Goal: Task Accomplishment & Management: Use online tool/utility

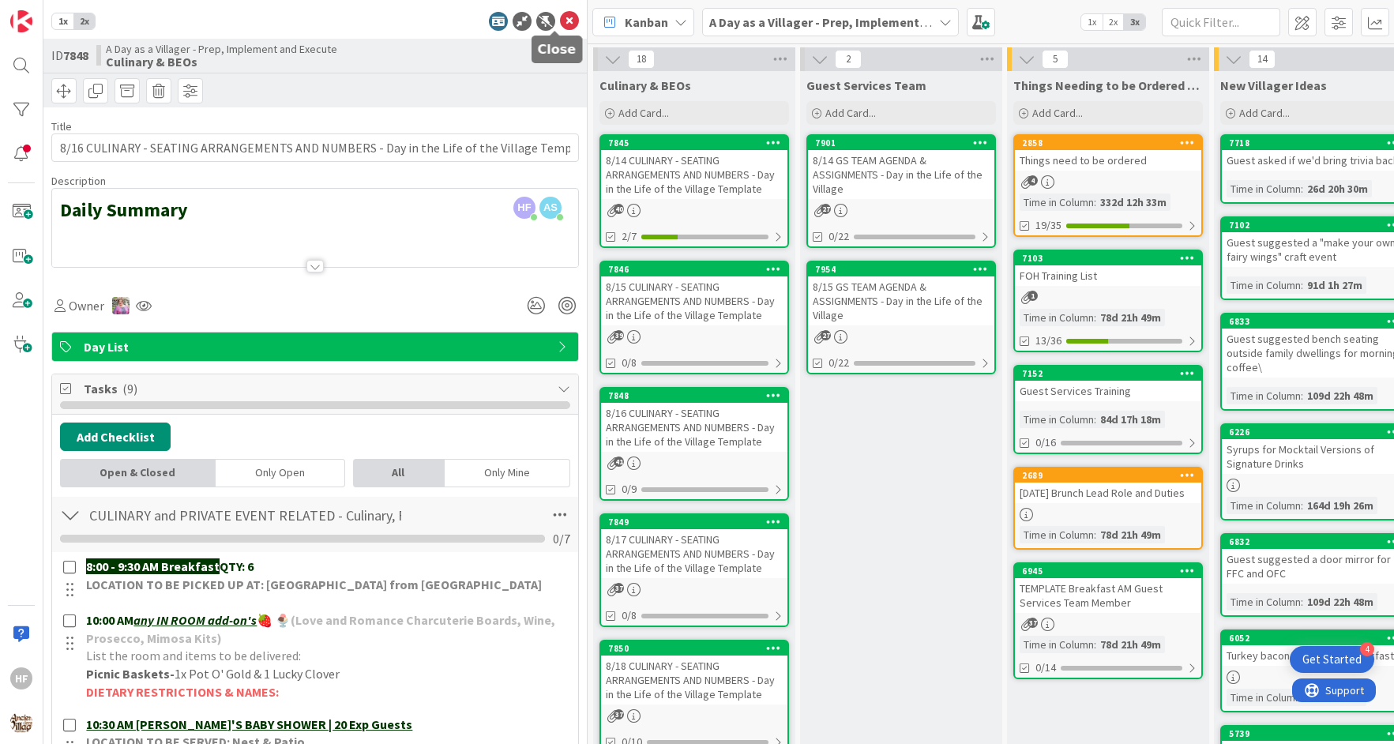
click at [560, 21] on icon at bounding box center [569, 21] width 19 height 19
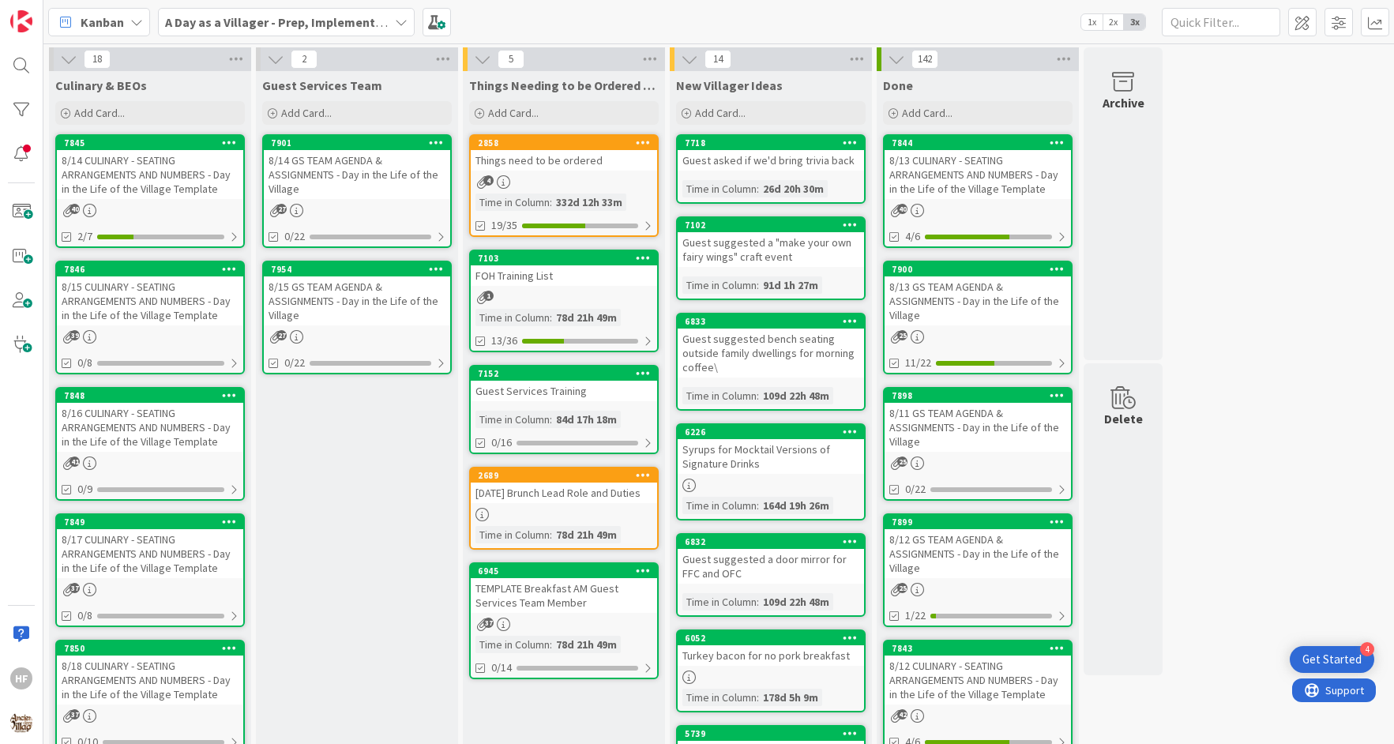
click at [136, 296] on div "8/15 CULINARY - SEATING ARRANGEMENTS AND NUMBERS - Day in the Life of the Villa…" at bounding box center [150, 300] width 186 height 49
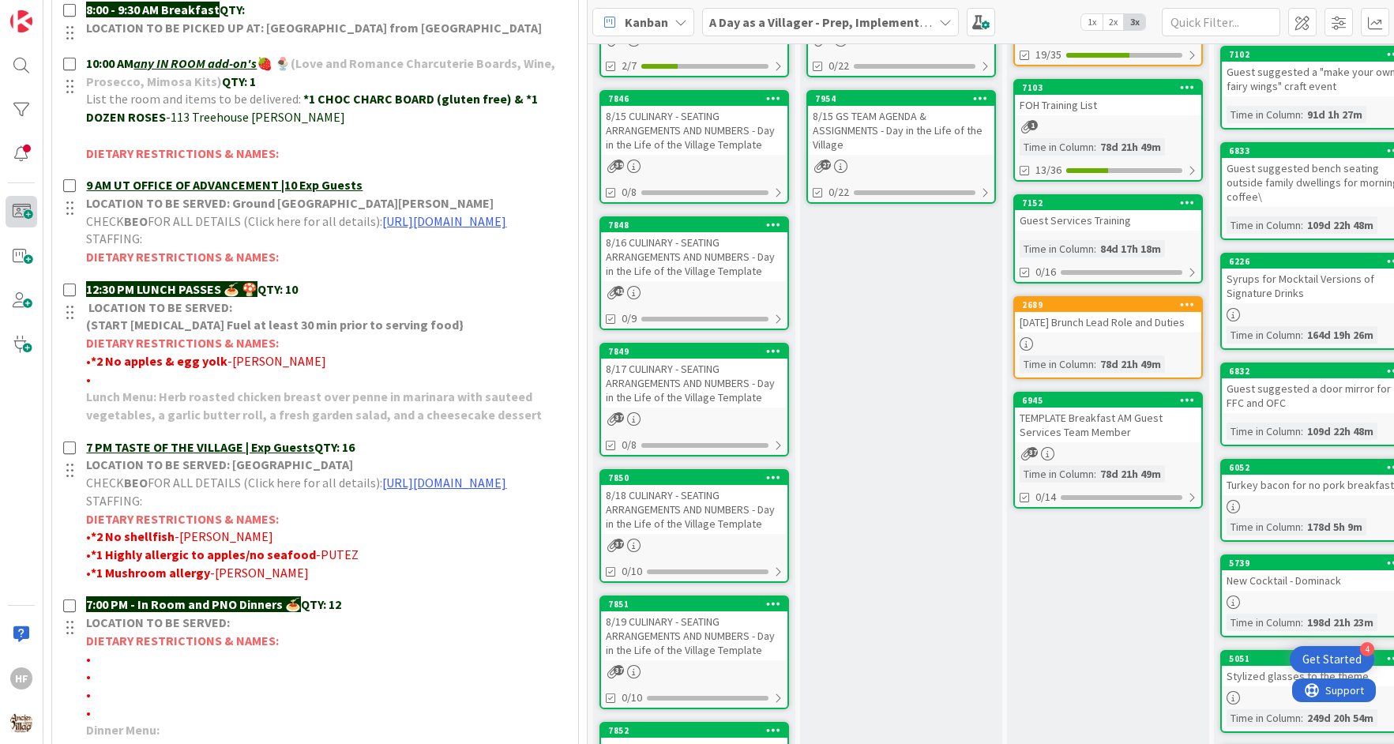
scroll to position [586, 0]
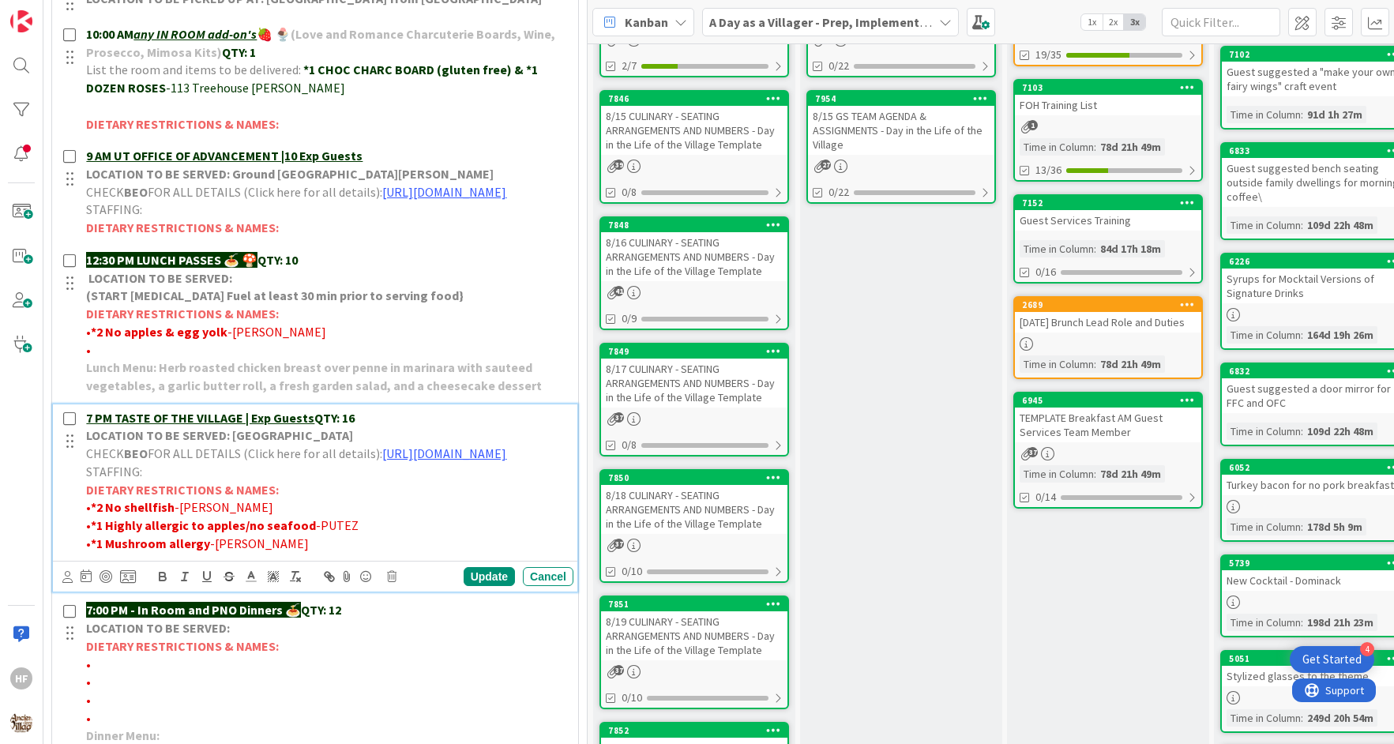
click at [380, 427] on p "7 PM TASTE OF THE VILLAGE | Exp Guests QTY: 16" at bounding box center [326, 418] width 481 height 18
click at [377, 619] on p "7:00 PM - In Room and PNO Dinners 🍝 QTY: 12" at bounding box center [326, 610] width 481 height 18
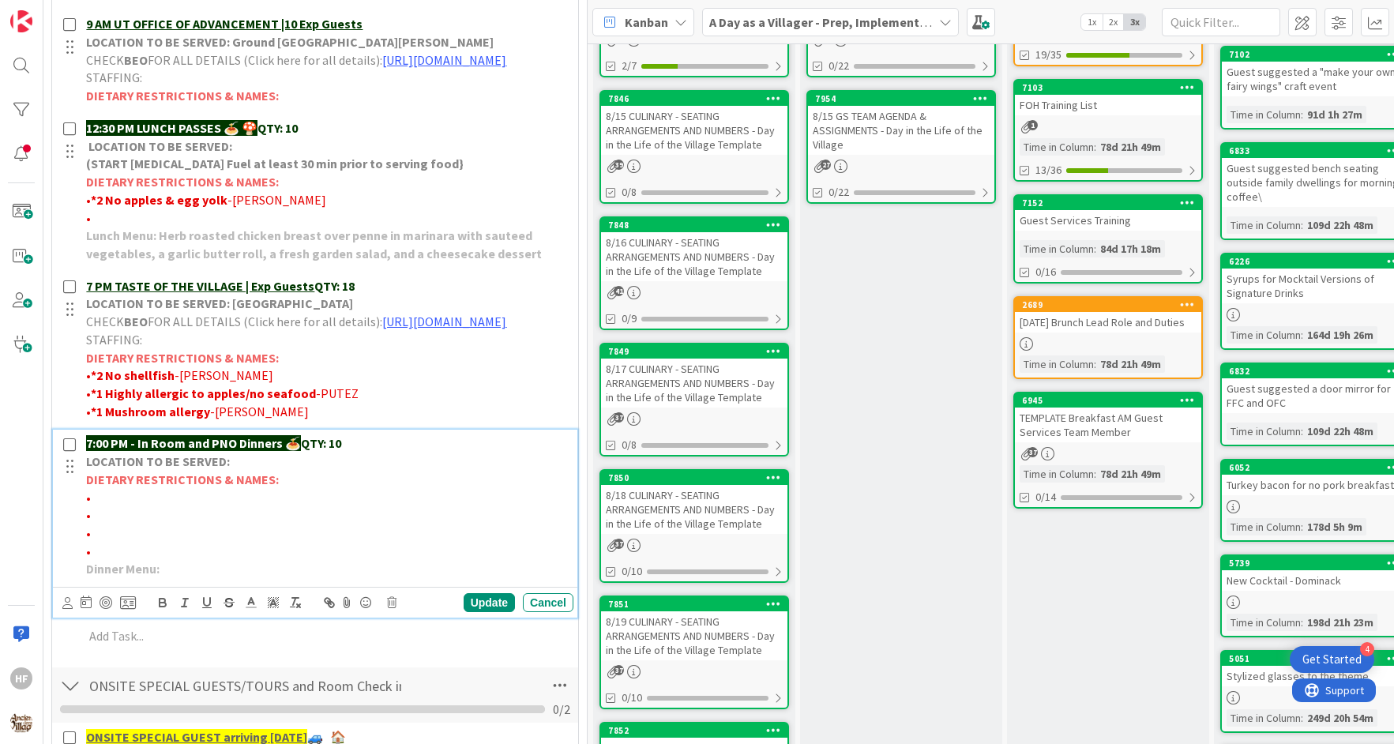
scroll to position [722, 0]
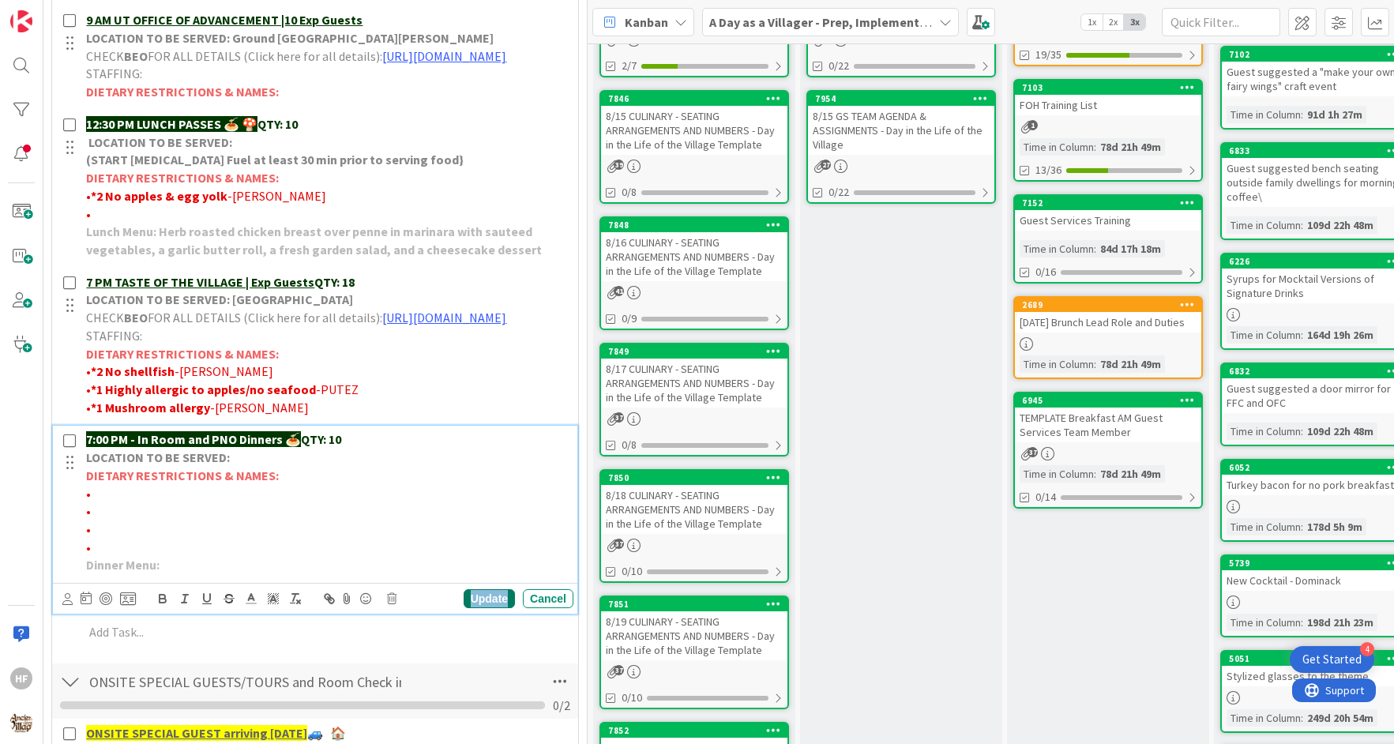
click at [490, 608] on div "Update" at bounding box center [489, 598] width 51 height 19
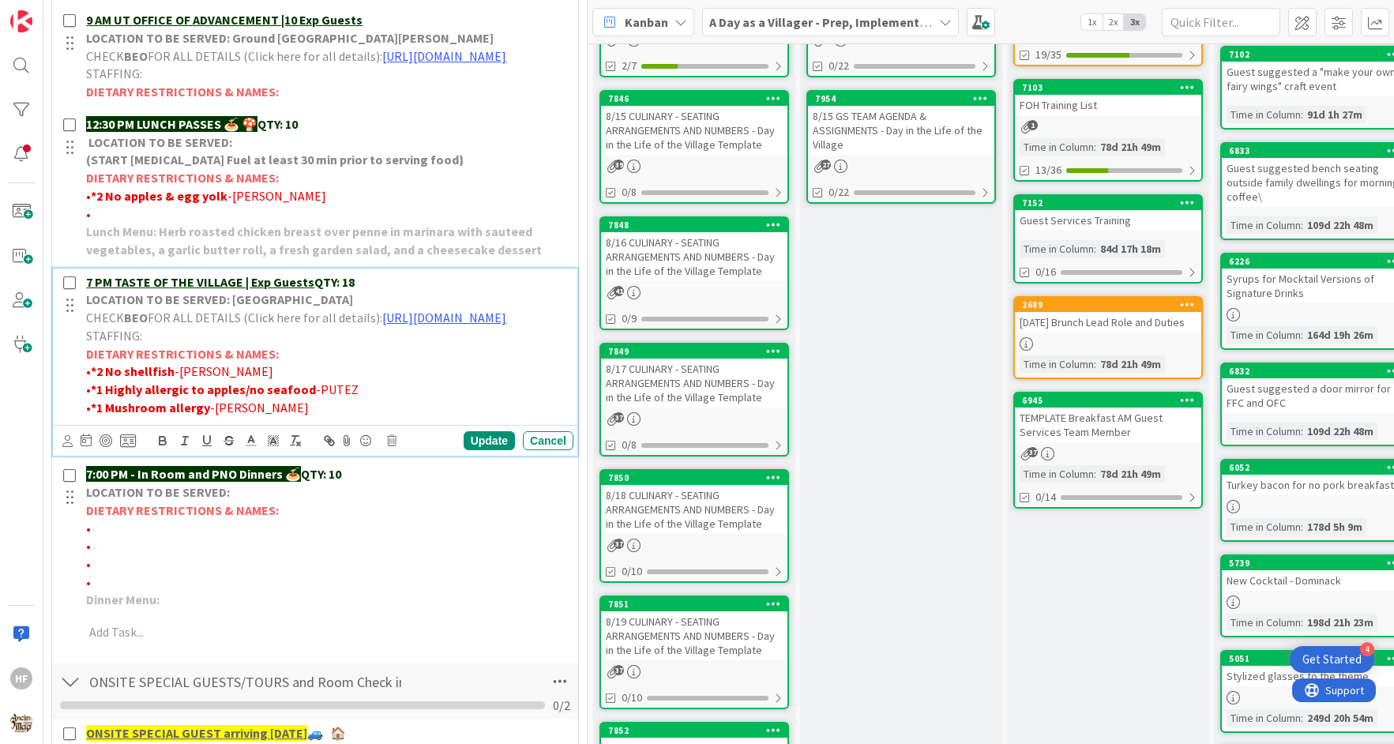
click at [493, 363] on p "DIETARY RESTRICTIONS & NAMES:" at bounding box center [326, 354] width 481 height 18
click at [476, 450] on div "Update" at bounding box center [489, 440] width 51 height 19
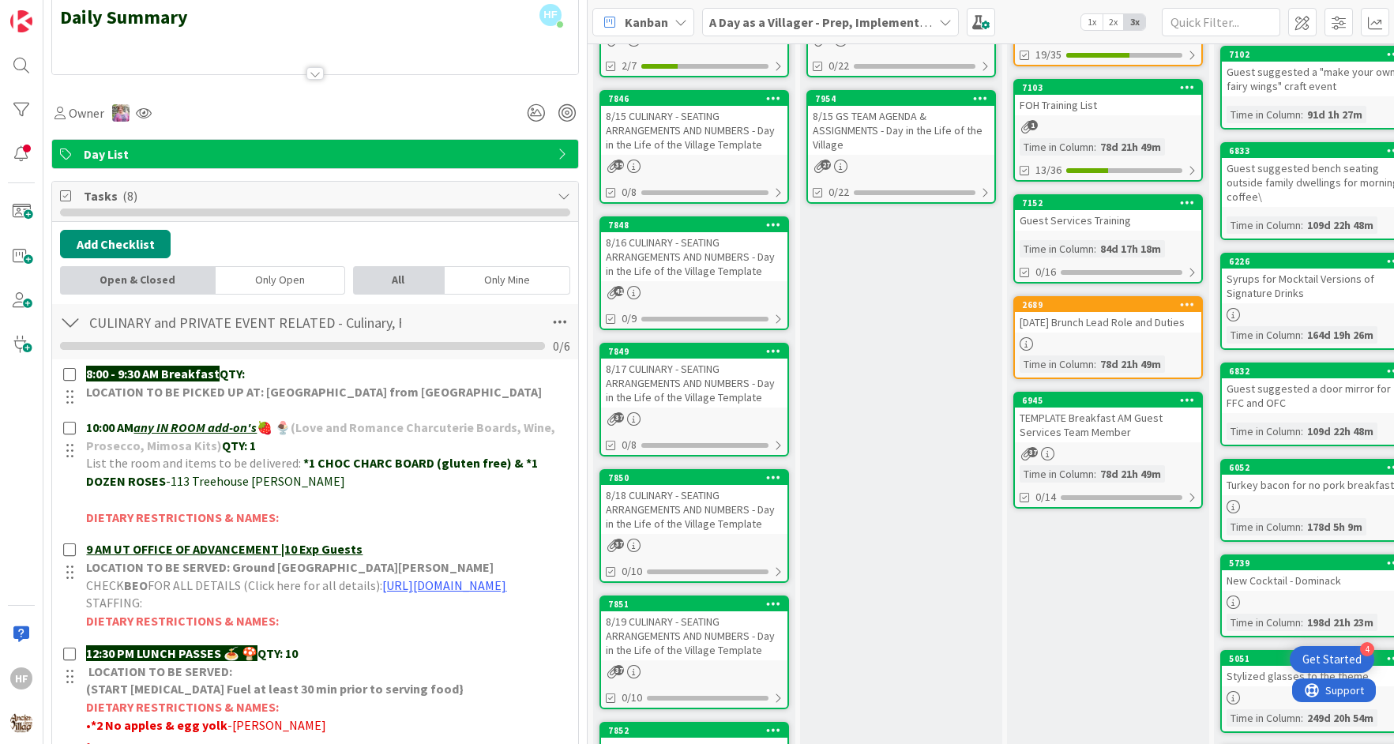
scroll to position [0, 0]
